Goal: Task Accomplishment & Management: Manage account settings

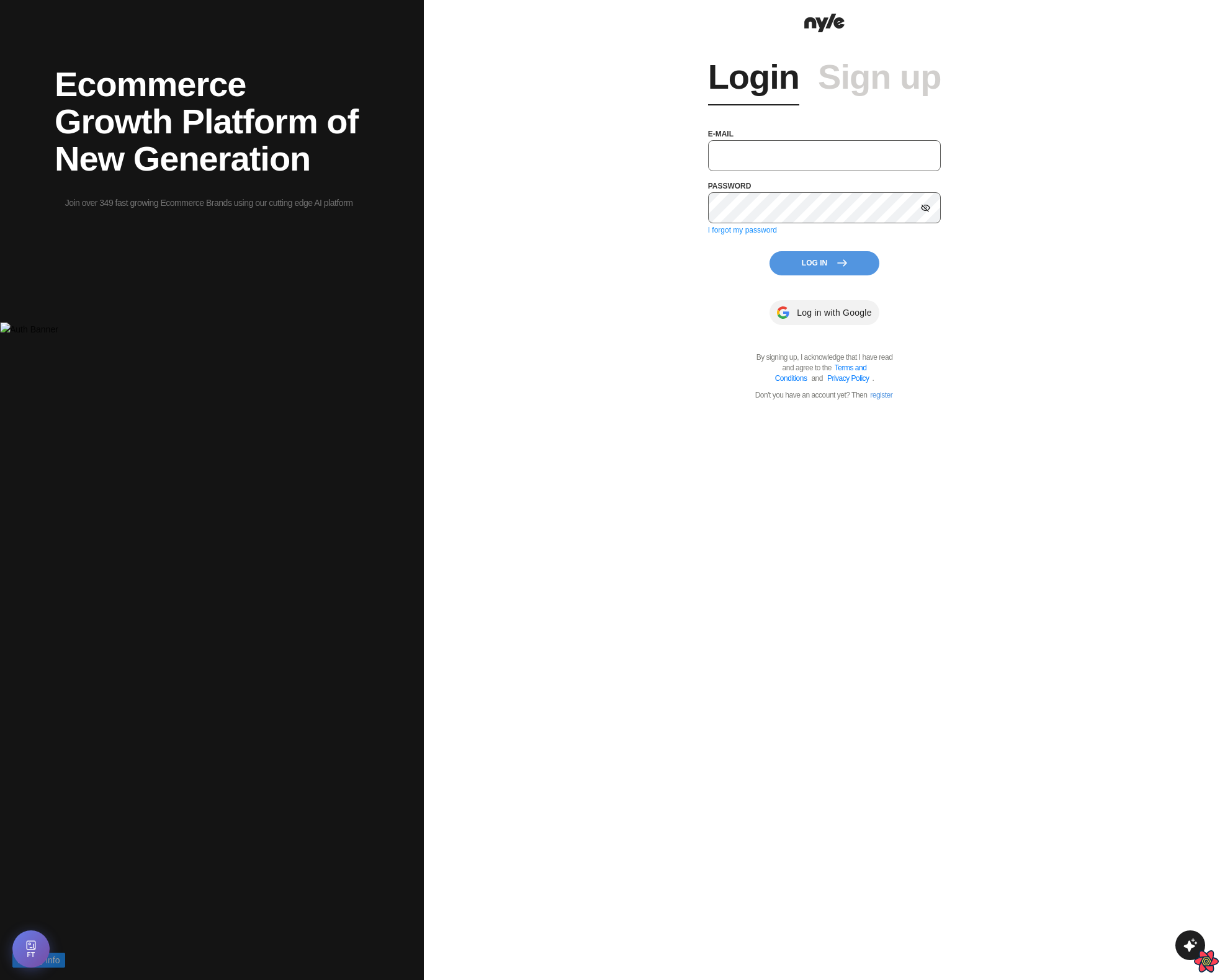
click at [808, 143] on input "text" at bounding box center [824, 156] width 233 height 31
type input "S"
type input "[EMAIL_ADDRESS][PERSON_NAME]"
click at [805, 263] on button "Log In" at bounding box center [824, 264] width 110 height 24
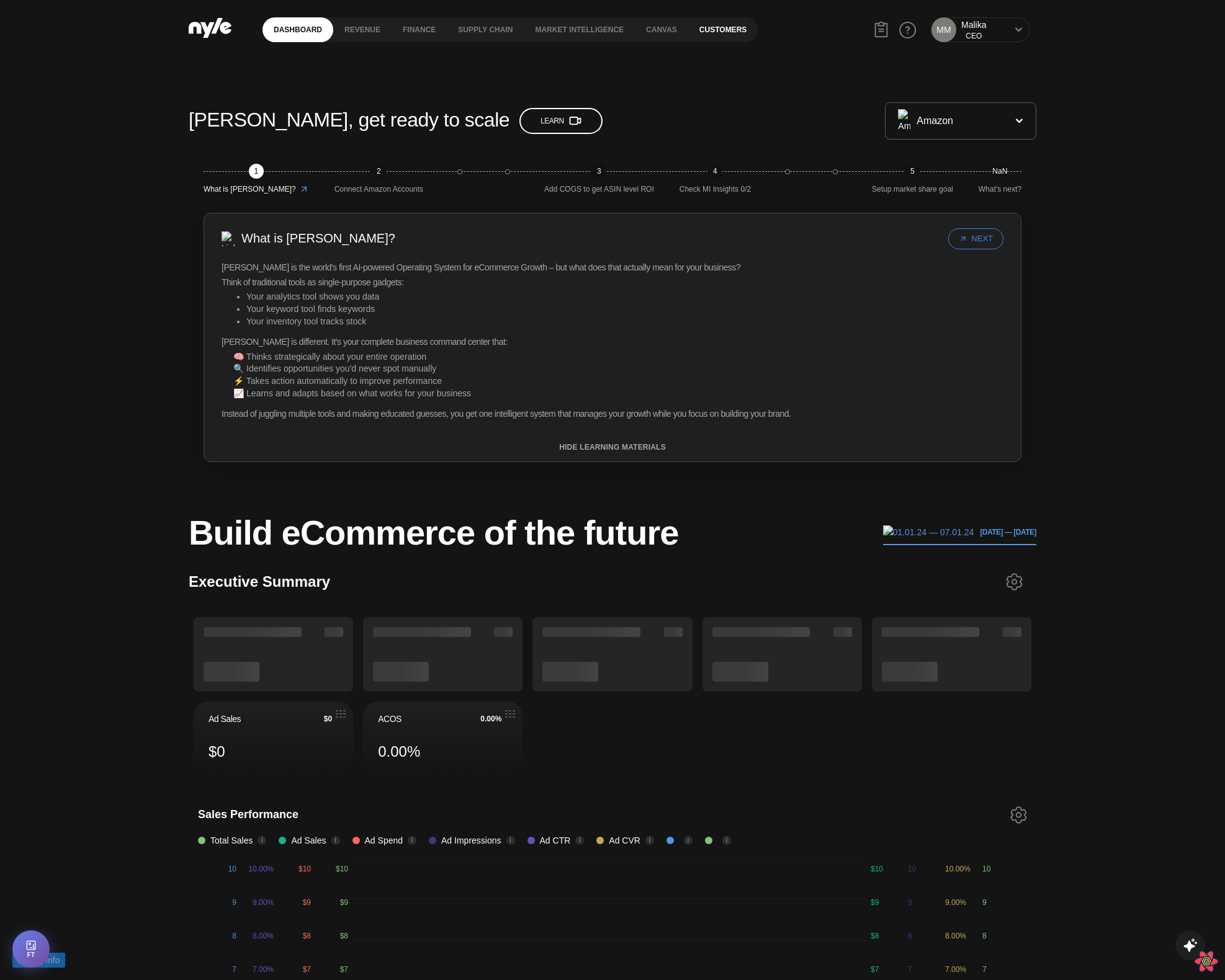
click at [725, 32] on link "Customers" at bounding box center [723, 30] width 69 height 25
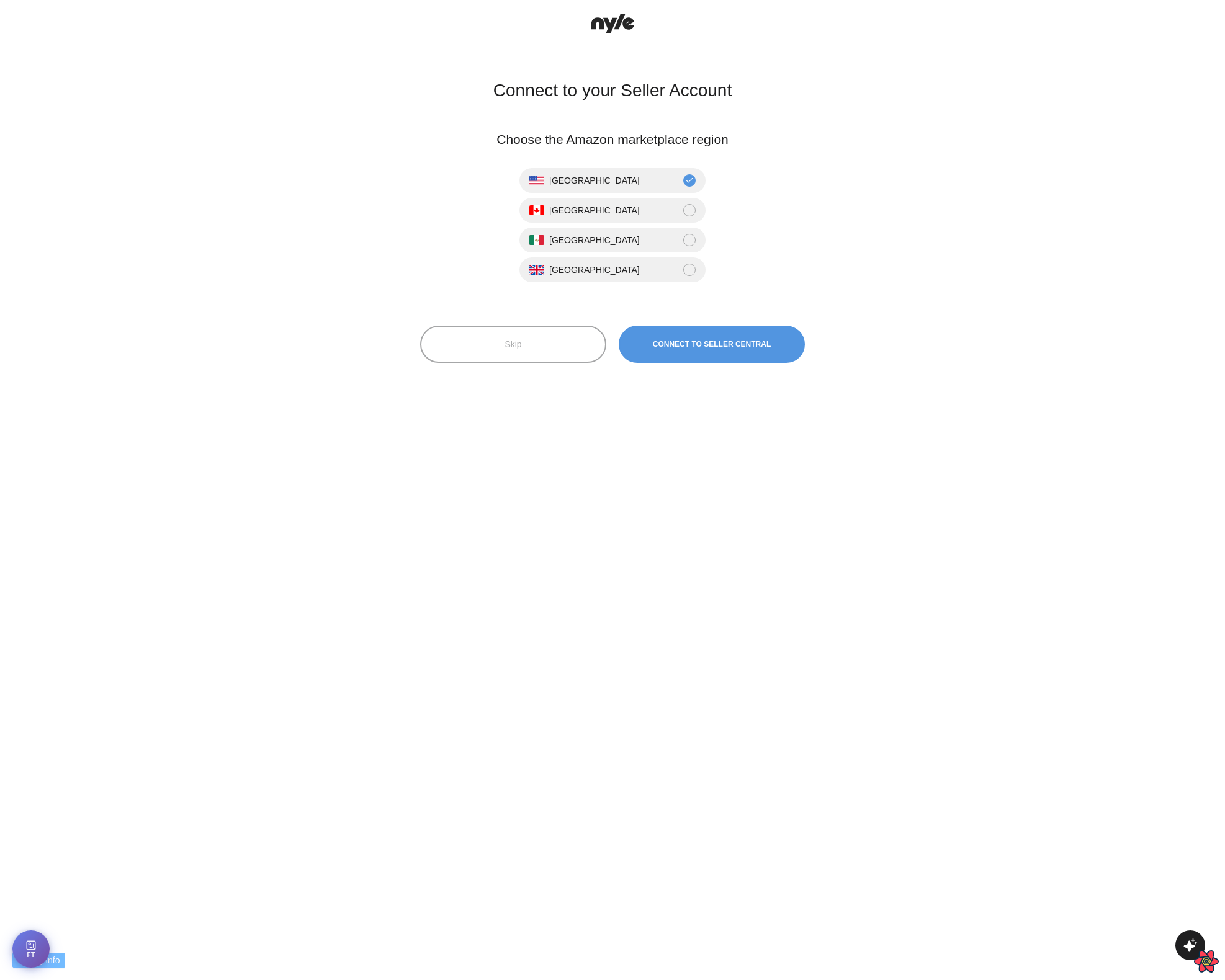
click at [508, 330] on button "Skip" at bounding box center [513, 344] width 186 height 38
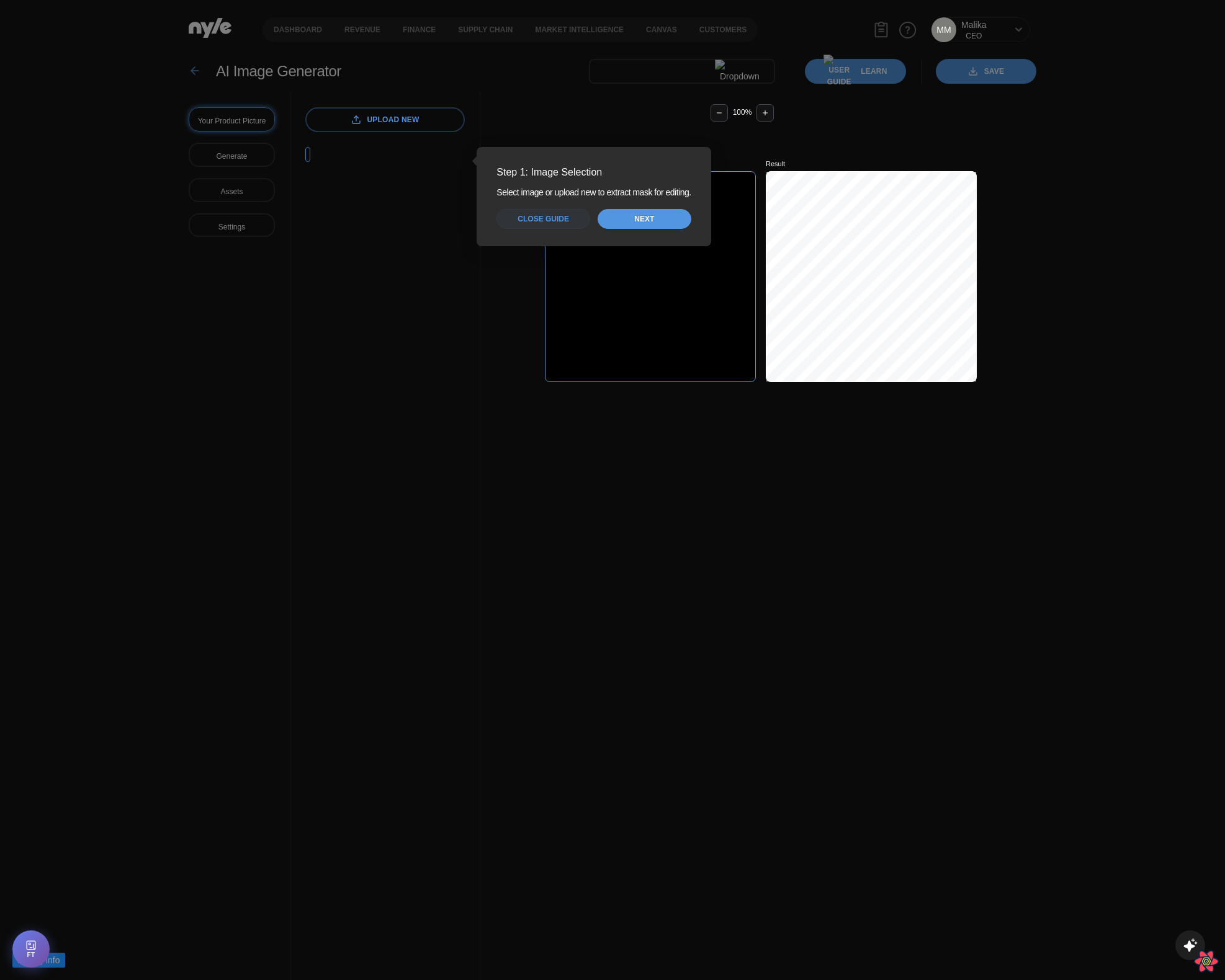
click at [545, 218] on span "Close guide" at bounding box center [543, 219] width 51 height 12
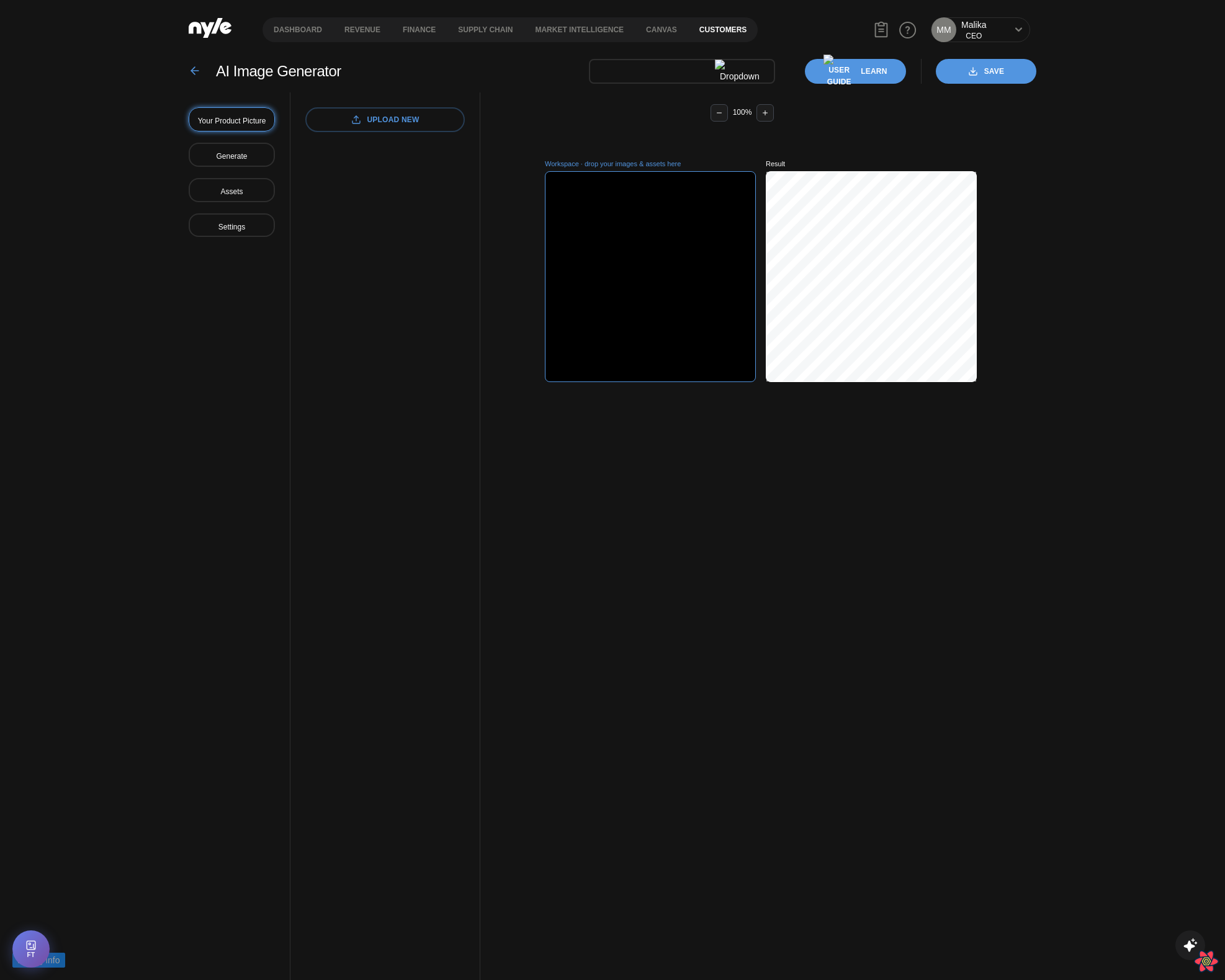
click at [713, 32] on link "Customers" at bounding box center [723, 30] width 69 height 25
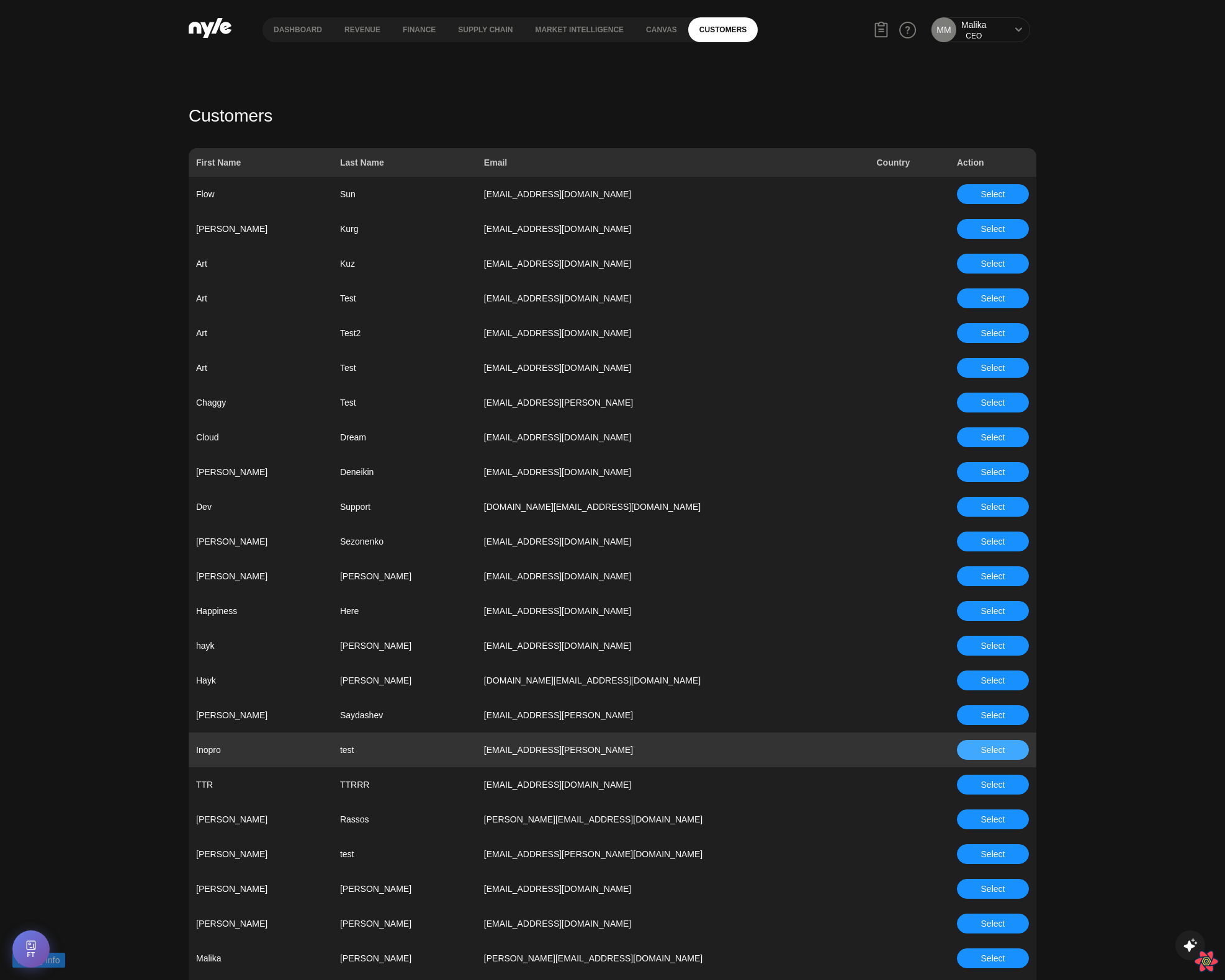
click at [1014, 750] on button "Select" at bounding box center [993, 750] width 72 height 20
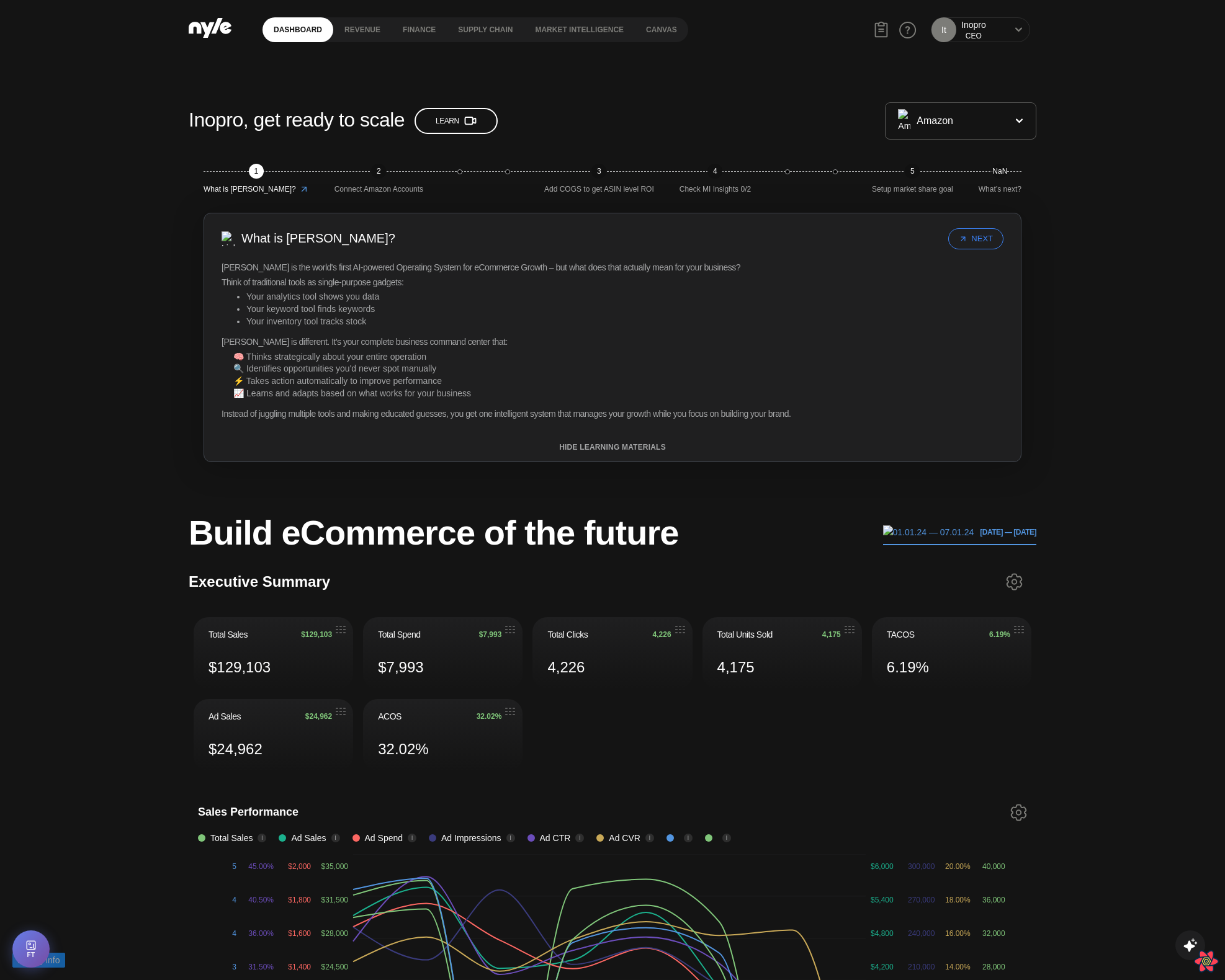
click at [985, 38] on div "CEO" at bounding box center [973, 36] width 25 height 10
